Goal: Task Accomplishment & Management: Complete application form

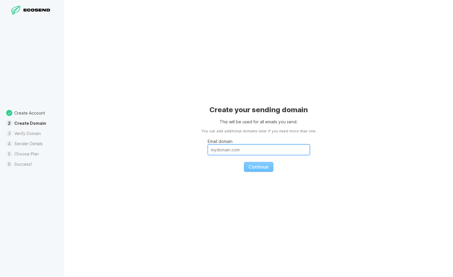
click at [261, 153] on input "Email domain" at bounding box center [259, 149] width 102 height 11
click at [368, 131] on div "Create your sending domain This will be used for all emails you send. You can a…" at bounding box center [258, 138] width 389 height 277
click at [253, 146] on input "Email domain" at bounding box center [259, 149] width 102 height 11
click at [258, 135] on fieldset "Email domain Continue" at bounding box center [259, 153] width 102 height 38
click at [242, 152] on input "Email domain" at bounding box center [259, 149] width 102 height 11
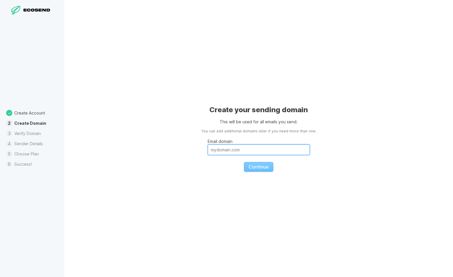
click at [249, 150] on input "Email domain" at bounding box center [259, 149] width 102 height 11
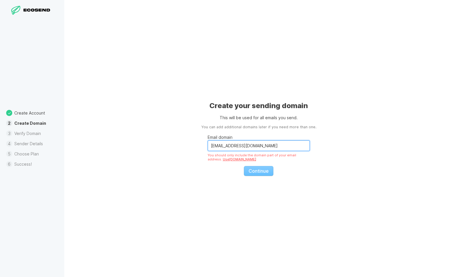
drag, startPoint x: 267, startPoint y: 143, endPoint x: 264, endPoint y: 145, distance: 3.9
click at [265, 145] on input "[EMAIL_ADDRESS][DOMAIN_NAME]" at bounding box center [259, 145] width 102 height 11
drag, startPoint x: 263, startPoint y: 146, endPoint x: 206, endPoint y: 146, distance: 57.0
click at [206, 146] on div "Create your sending domain This will be used for all emails you send. You can a…" at bounding box center [258, 138] width 389 height 277
click at [237, 146] on input "[EMAIL_ADDRESS][DOMAIN_NAME]" at bounding box center [259, 145] width 102 height 11
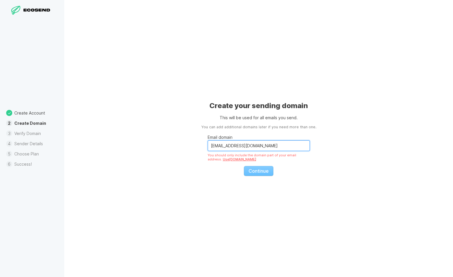
type input "[EMAIL_ADDRESS][DOMAIN_NAME]"
click at [264, 146] on input "[EMAIL_ADDRESS][DOMAIN_NAME]" at bounding box center [259, 145] width 102 height 11
drag, startPoint x: 266, startPoint y: 145, endPoint x: 200, endPoint y: 139, distance: 66.0
click at [200, 139] on div "Create your sending domain This will be used for all emails you send. You can a…" at bounding box center [258, 138] width 389 height 277
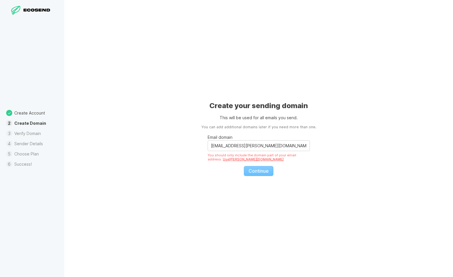
click at [280, 157] on div "You should only include the domain part of your email address. Use [PERSON_NAME…" at bounding box center [259, 157] width 102 height 8
click at [270, 145] on input "[EMAIL_ADDRESS][PERSON_NAME][DOMAIN_NAME]" at bounding box center [259, 145] width 102 height 11
drag, startPoint x: 200, startPoint y: 153, endPoint x: 304, endPoint y: 156, distance: 103.8
click at [304, 156] on div "Create your sending domain This will be used for all emails you send. You can a…" at bounding box center [258, 138] width 389 height 277
click at [305, 187] on div "Create your sending domain This will be used for all emails you send. You can a…" at bounding box center [258, 138] width 389 height 277
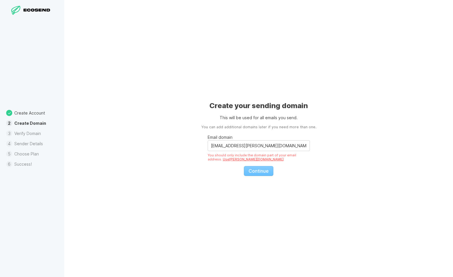
click at [262, 172] on fieldset "Email domain [EMAIL_ADDRESS][PERSON_NAME][DOMAIN_NAME] You should only include …" at bounding box center [259, 153] width 102 height 46
click at [264, 145] on input "[EMAIL_ADDRESS][PERSON_NAME][DOMAIN_NAME]" at bounding box center [259, 145] width 102 height 11
click at [347, 171] on div "Create your sending domain This will be used for all emails you send. You can a…" at bounding box center [258, 138] width 389 height 277
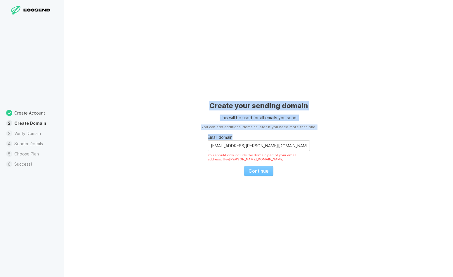
drag, startPoint x: 211, startPoint y: 105, endPoint x: 315, endPoint y: 136, distance: 108.9
click at [315, 136] on div "Create your sending domain This will be used for all emails you send. You can a…" at bounding box center [258, 138] width 389 height 277
copy div "Create your sending domain This will be used for all emails you send. You can a…"
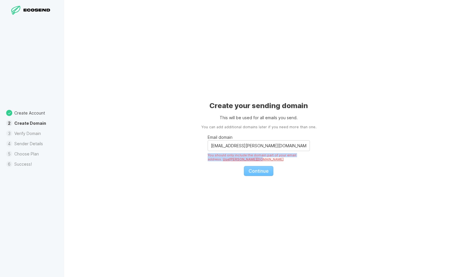
drag, startPoint x: 204, startPoint y: 153, endPoint x: 242, endPoint y: 159, distance: 38.5
click at [242, 159] on div "Create your sending domain This will be used for all emails you send. You can a…" at bounding box center [258, 138] width 389 height 277
copy div "You should only include the domain part of your email address. Use [PERSON_NAME…"
click at [317, 186] on div "Create your sending domain This will be used for all emails you send. You can a…" at bounding box center [258, 138] width 389 height 277
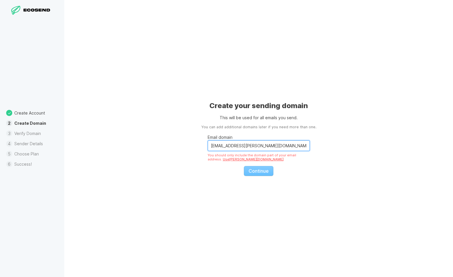
click at [270, 144] on input "[EMAIL_ADDRESS][PERSON_NAME][DOMAIN_NAME]" at bounding box center [259, 145] width 102 height 11
click at [259, 173] on fieldset "Email domain [EMAIL_ADDRESS][PERSON_NAME][DOMAIN_NAME] You should only include …" at bounding box center [259, 153] width 102 height 46
click at [259, 172] on fieldset "Email domain [EMAIL_ADDRESS][PERSON_NAME][DOMAIN_NAME] You should only include …" at bounding box center [259, 153] width 102 height 46
click at [259, 171] on fieldset "Email domain [EMAIL_ADDRESS][PERSON_NAME][DOMAIN_NAME] You should only include …" at bounding box center [259, 153] width 102 height 46
click at [260, 171] on fieldset "Email domain [EMAIL_ADDRESS][PERSON_NAME][DOMAIN_NAME] You should only include …" at bounding box center [259, 153] width 102 height 46
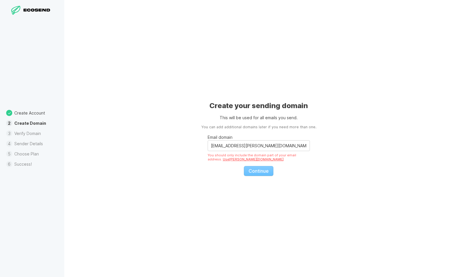
click at [246, 158] on div "You should only include the domain part of your email address. Use [PERSON_NAME…" at bounding box center [259, 157] width 102 height 8
click at [228, 160] on link "Use [PERSON_NAME][DOMAIN_NAME]" at bounding box center [253, 159] width 61 height 4
type input "[PERSON_NAME][DOMAIN_NAME]"
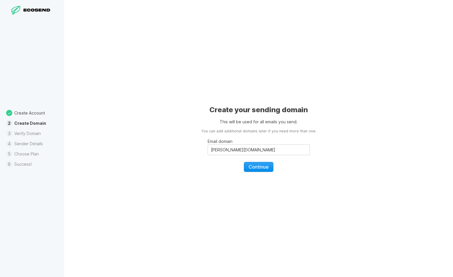
click at [254, 167] on span "Continue" at bounding box center [259, 167] width 20 height 6
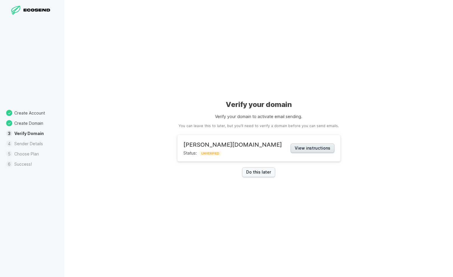
click at [291, 148] on button "View instructions" at bounding box center [313, 148] width 44 height 10
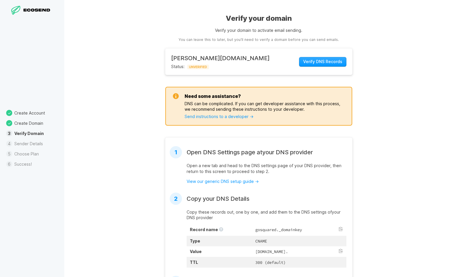
scroll to position [1, 0]
click at [321, 59] on span "Verify DNS Records" at bounding box center [322, 61] width 39 height 6
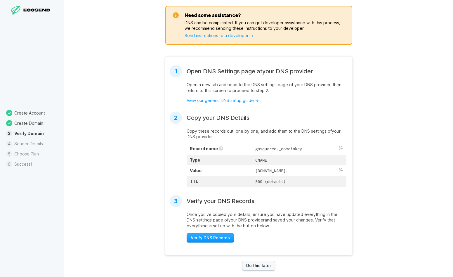
scroll to position [82, 0]
click at [212, 133] on p "Copy these records out, one by one, and add them to the DNS settings of your DN…" at bounding box center [267, 134] width 160 height 11
click at [215, 144] on th "Record name" at bounding box center [220, 149] width 66 height 11
click at [220, 156] on th "Type" at bounding box center [220, 160] width 66 height 11
click at [222, 186] on th "TTL" at bounding box center [220, 181] width 66 height 11
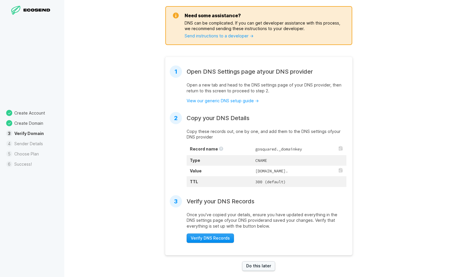
click at [216, 241] on span "Verify DNS Records" at bounding box center [210, 238] width 39 height 6
click at [213, 101] on link "View our generic DNS setup guide →" at bounding box center [223, 100] width 72 height 5
